Goal: Check status: Check status

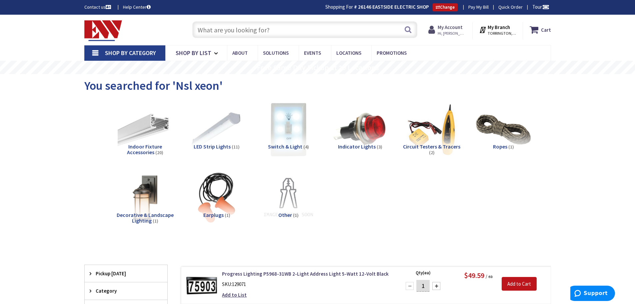
click at [452, 25] on strong "My Account" at bounding box center [450, 27] width 25 height 6
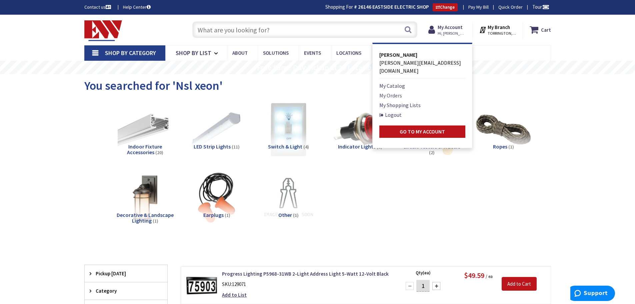
click at [395, 91] on link "My Orders" at bounding box center [391, 95] width 23 height 8
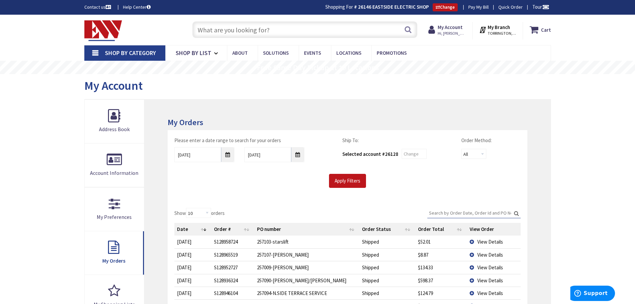
click at [481, 293] on span "View Details" at bounding box center [491, 293] width 26 height 6
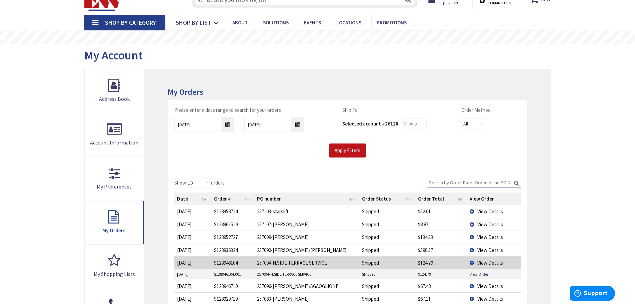
scroll to position [67, 0]
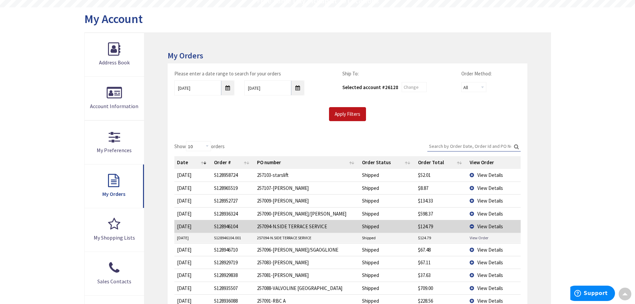
click at [480, 238] on link "View Order" at bounding box center [479, 238] width 19 height 6
click at [485, 187] on span "View Details" at bounding box center [491, 188] width 26 height 6
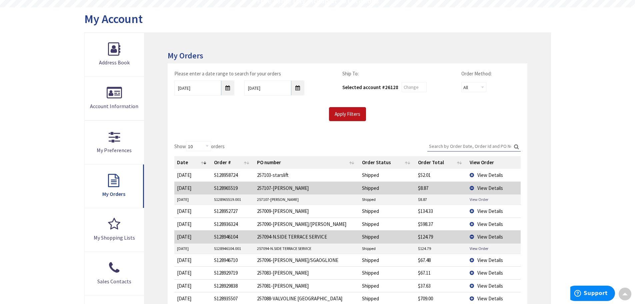
click at [479, 199] on link "View Order" at bounding box center [479, 199] width 19 height 6
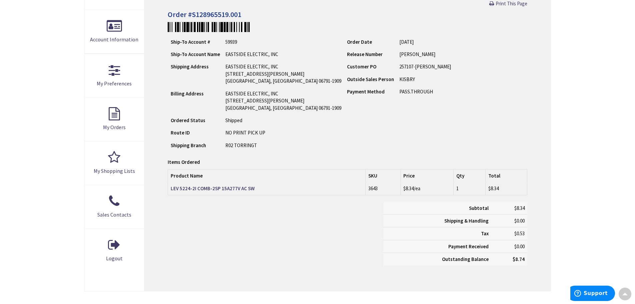
scroll to position [134, 0]
